Goal: Transaction & Acquisition: Purchase product/service

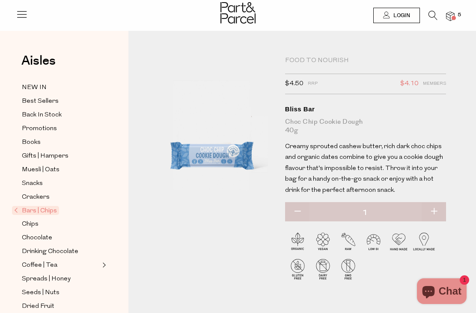
click at [328, 62] on div "Food to Nourish" at bounding box center [365, 60] width 161 height 9
click at [334, 61] on div "Food to Nourish" at bounding box center [365, 60] width 161 height 9
click at [35, 206] on span "Bars | Chips" at bounding box center [35, 210] width 47 height 9
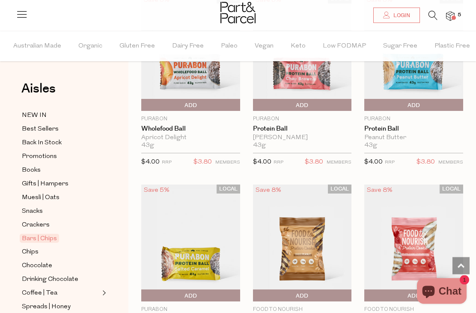
scroll to position [2639, 0]
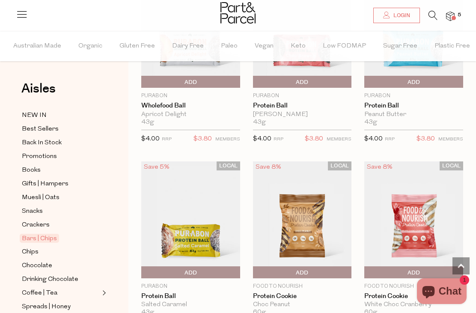
click at [449, 16] on img at bounding box center [450, 17] width 9 height 10
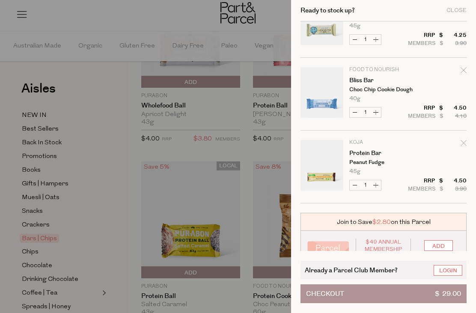
scroll to position [181, 0]
click at [223, 118] on div at bounding box center [238, 156] width 476 height 313
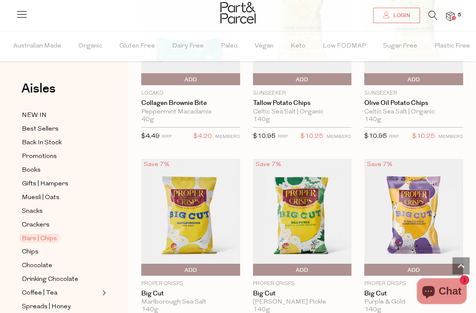
scroll to position [3601, 0]
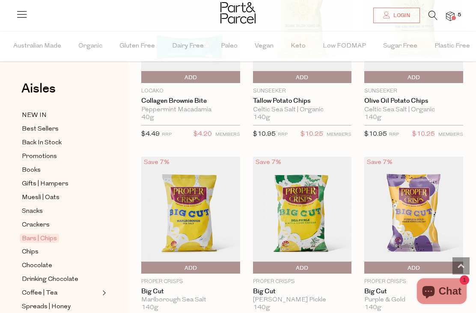
click at [43, 220] on span "Crackers" at bounding box center [36, 225] width 28 height 10
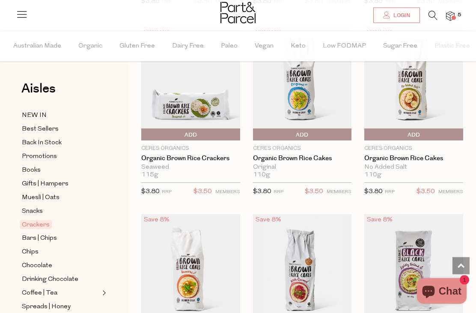
scroll to position [658, 0]
click at [327, 135] on span "Add To Parcel" at bounding box center [302, 134] width 95 height 13
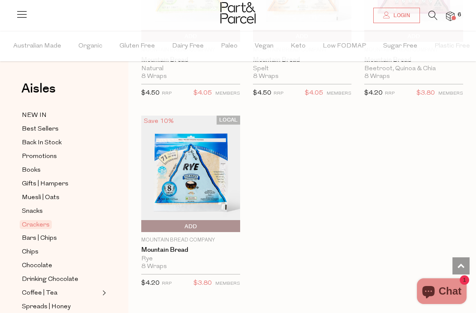
scroll to position [2276, 0]
click at [39, 206] on span "Snacks" at bounding box center [32, 211] width 21 height 10
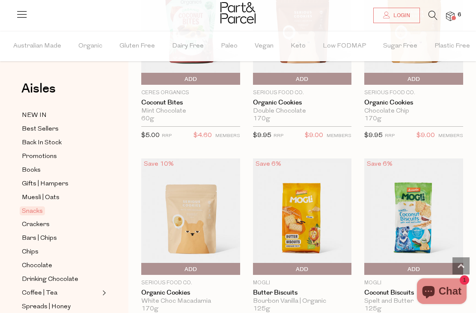
scroll to position [2077, 0]
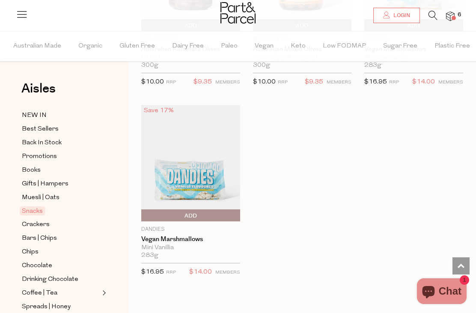
scroll to position [4202, 0]
click at [44, 261] on span "Chocolate" at bounding box center [37, 266] width 30 height 10
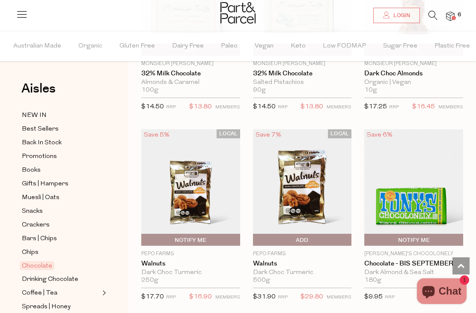
scroll to position [2362, 0]
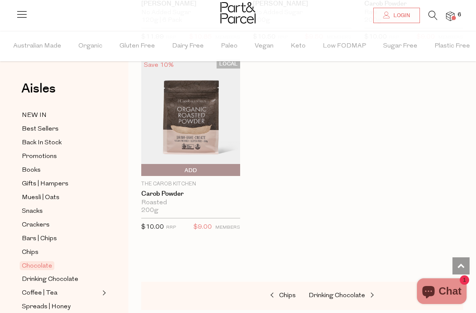
scroll to position [3696, 0]
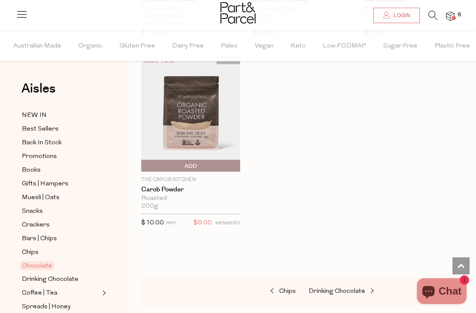
click at [47, 302] on span "Spreads | Honey" at bounding box center [46, 307] width 49 height 10
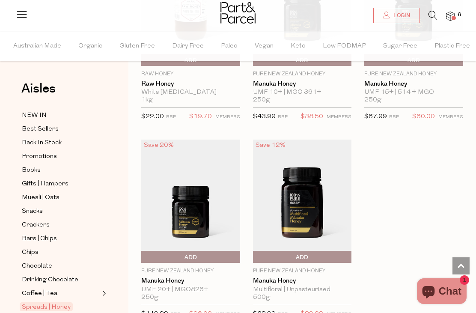
scroll to position [2830, 0]
click at [49, 193] on span "Muesli | Oats" at bounding box center [41, 198] width 38 height 10
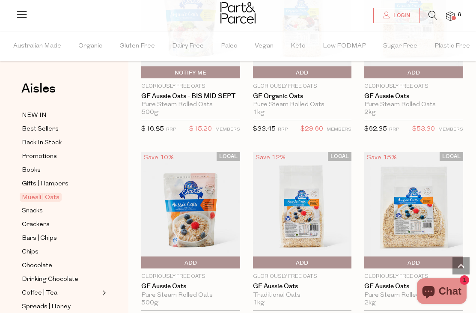
scroll to position [2635, 0]
click at [337, 256] on span "Add To Parcel" at bounding box center [302, 262] width 95 height 13
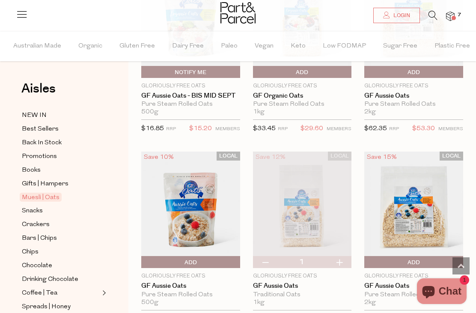
click at [58, 183] on span "Gifts | Hampers" at bounding box center [45, 184] width 47 height 10
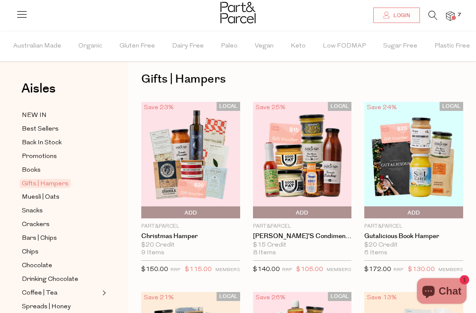
scroll to position [3, 0]
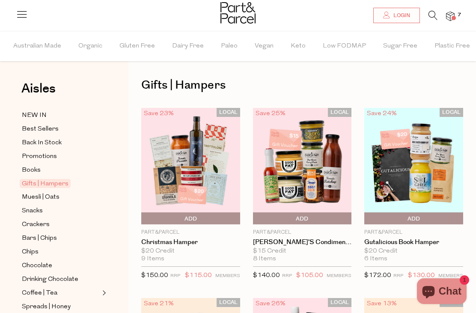
click at [45, 114] on span "NEW IN" at bounding box center [34, 115] width 25 height 10
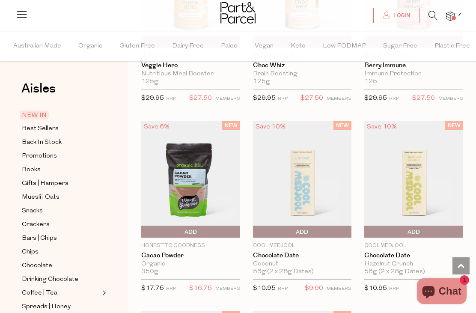
scroll to position [568, 0]
click at [321, 184] on img at bounding box center [302, 178] width 99 height 116
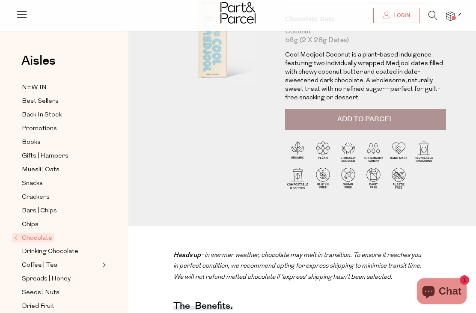
scroll to position [89, 0]
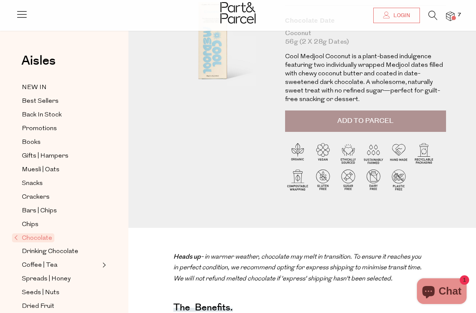
click at [47, 288] on span "Seeds | Nuts" at bounding box center [41, 293] width 38 height 10
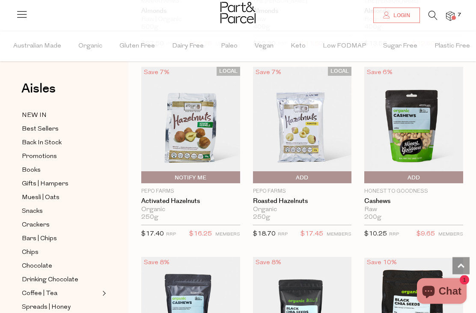
scroll to position [1502, 0]
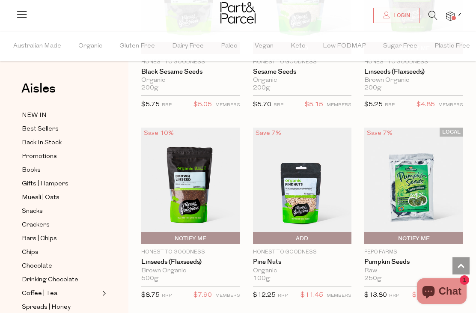
click at [50, 124] on span "Best Sellers" at bounding box center [40, 129] width 37 height 10
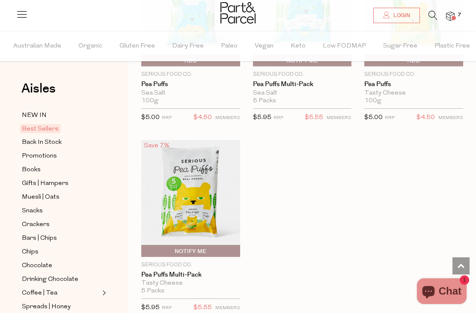
scroll to position [2462, 0]
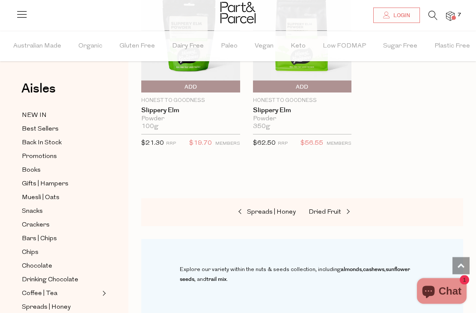
scroll to position [2987, 0]
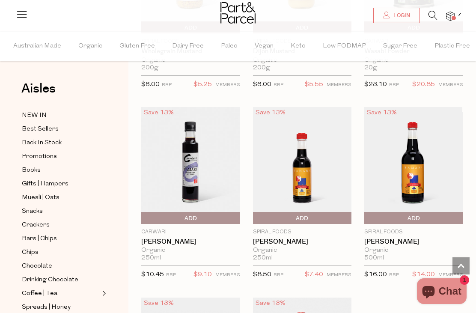
scroll to position [2909, 0]
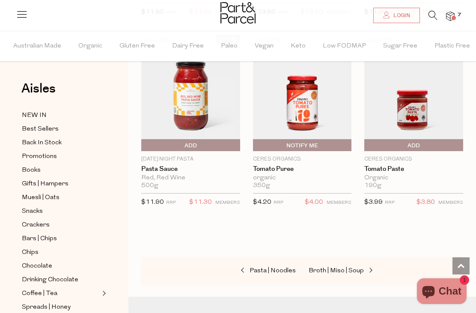
scroll to position [4108, 0]
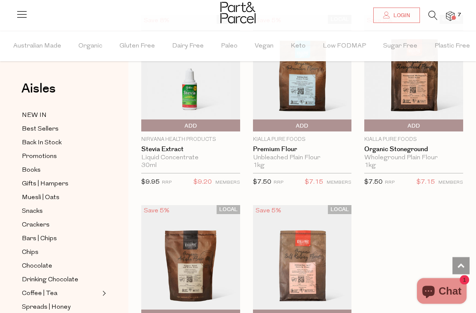
scroll to position [2955, 0]
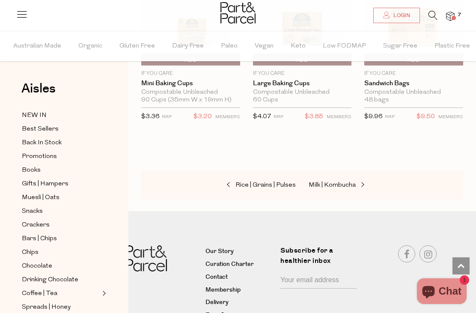
scroll to position [5301, 0]
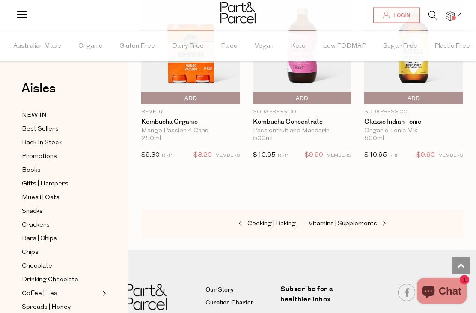
scroll to position [2049, 0]
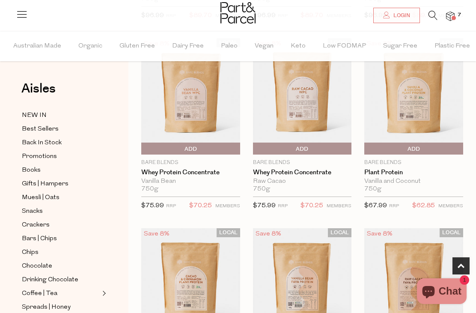
scroll to position [264, 0]
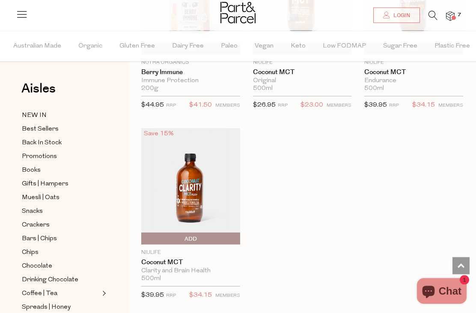
scroll to position [5137, 0]
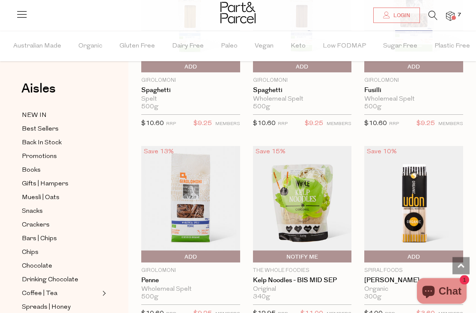
scroll to position [2064, 0]
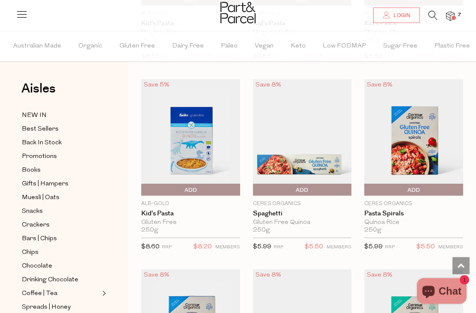
scroll to position [223, 0]
click at [224, 191] on span "Add To Parcel" at bounding box center [190, 190] width 95 height 13
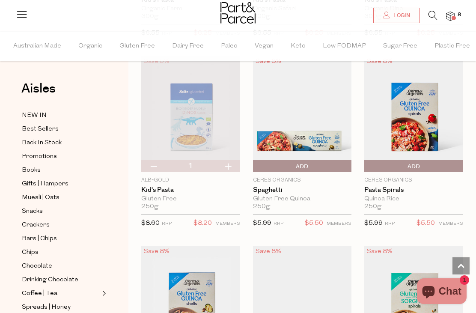
click at [64, 275] on span "Drinking Chocolate" at bounding box center [50, 280] width 56 height 10
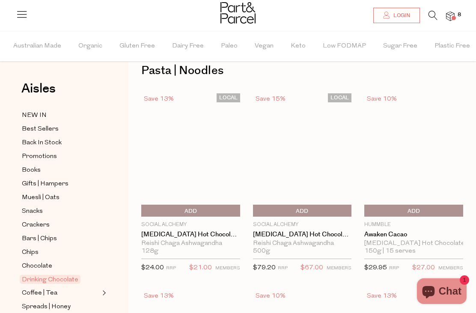
scroll to position [21, 0]
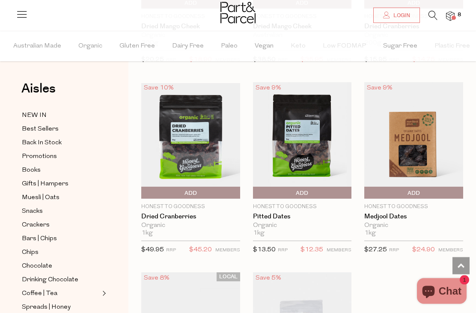
scroll to position [410, 0]
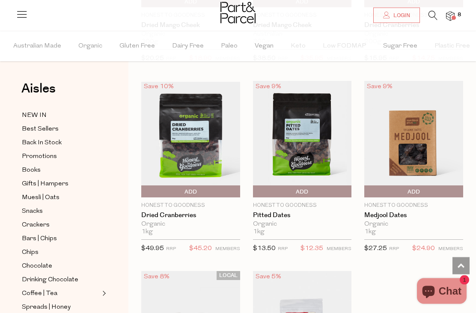
click at [53, 289] on span "Coffee | Tea" at bounding box center [40, 293] width 36 height 10
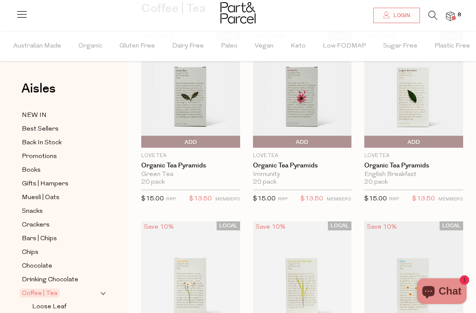
scroll to position [272, 0]
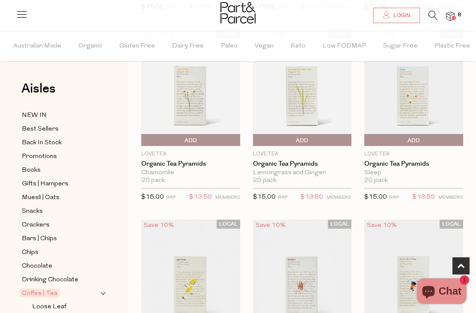
click at [454, 14] on img at bounding box center [450, 17] width 9 height 10
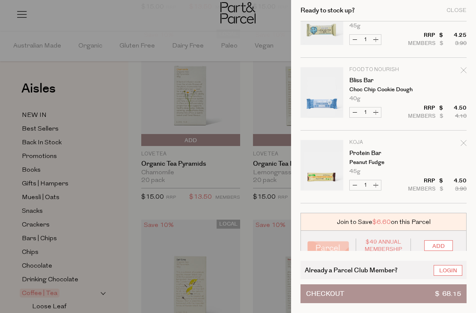
scroll to position [400, 0]
click at [230, 200] on div at bounding box center [238, 156] width 476 height 313
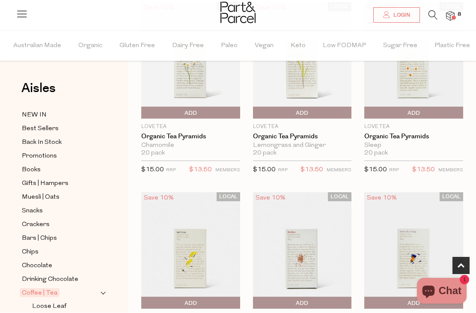
scroll to position [300, 0]
